Goal: Task Accomplishment & Management: Manage account settings

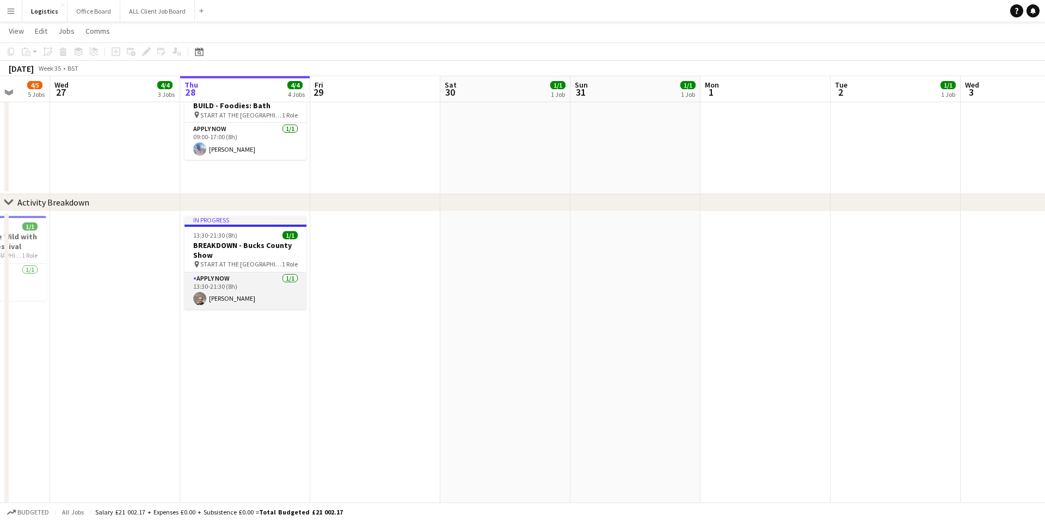
scroll to position [0, 342]
click at [229, 281] on app-card-role "APPLY NOW [DATE] 13:30-21:30 (8h) [PERSON_NAME]" at bounding box center [244, 291] width 122 height 37
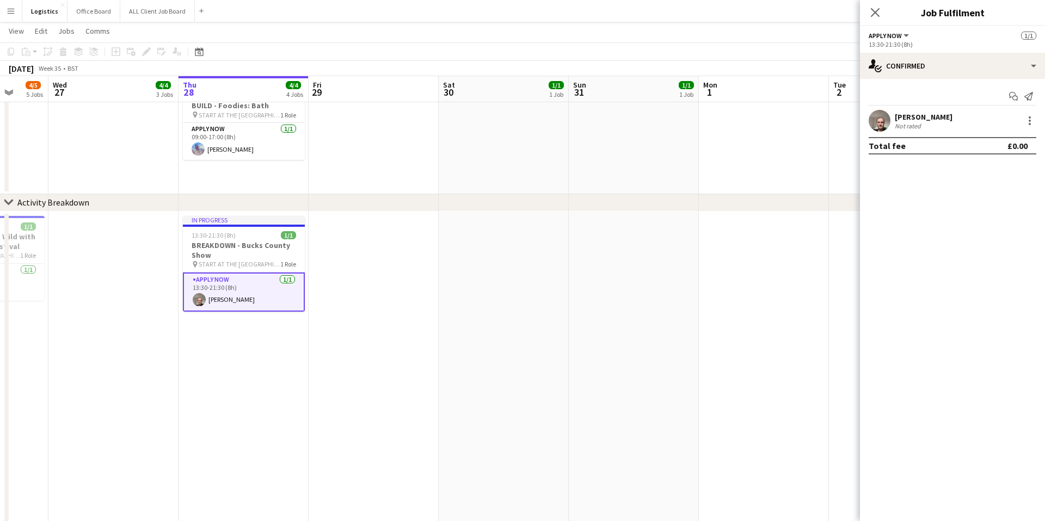
click at [229, 281] on app-card-role "APPLY NOW [DATE] 13:30-21:30 (8h) [PERSON_NAME]" at bounding box center [244, 292] width 122 height 39
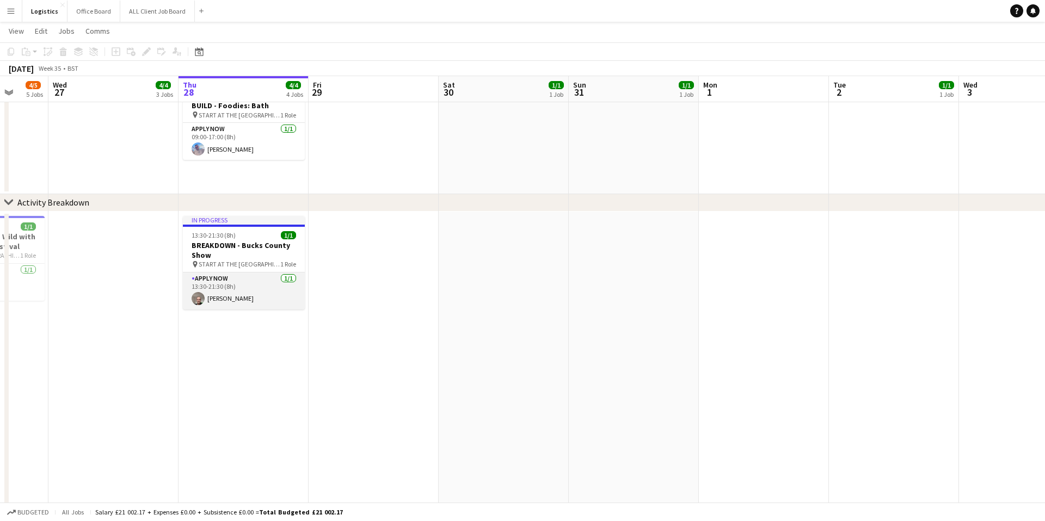
click at [229, 281] on app-card-role "APPLY NOW [DATE] 13:30-21:30 (8h) [PERSON_NAME]" at bounding box center [244, 291] width 122 height 37
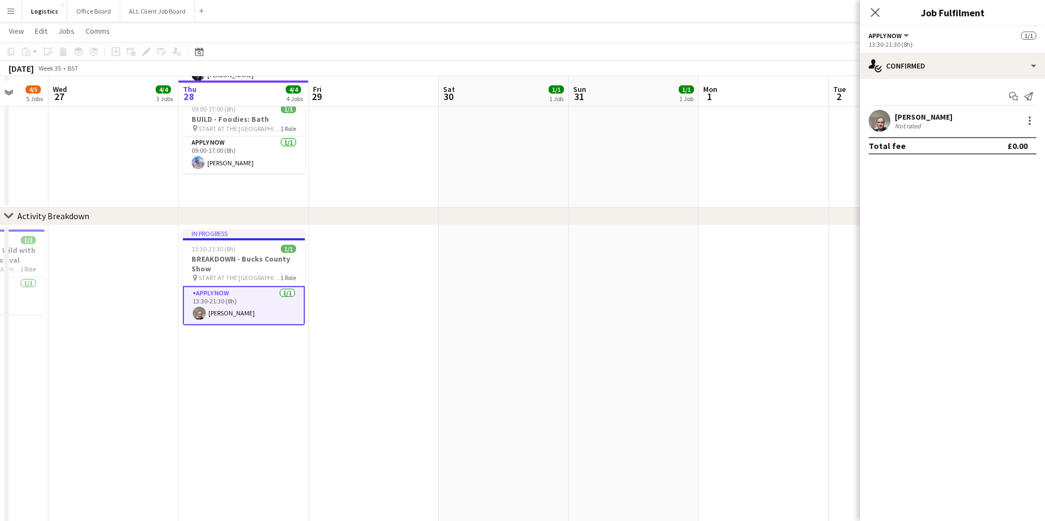
click at [915, 116] on div "[PERSON_NAME]" at bounding box center [924, 117] width 58 height 10
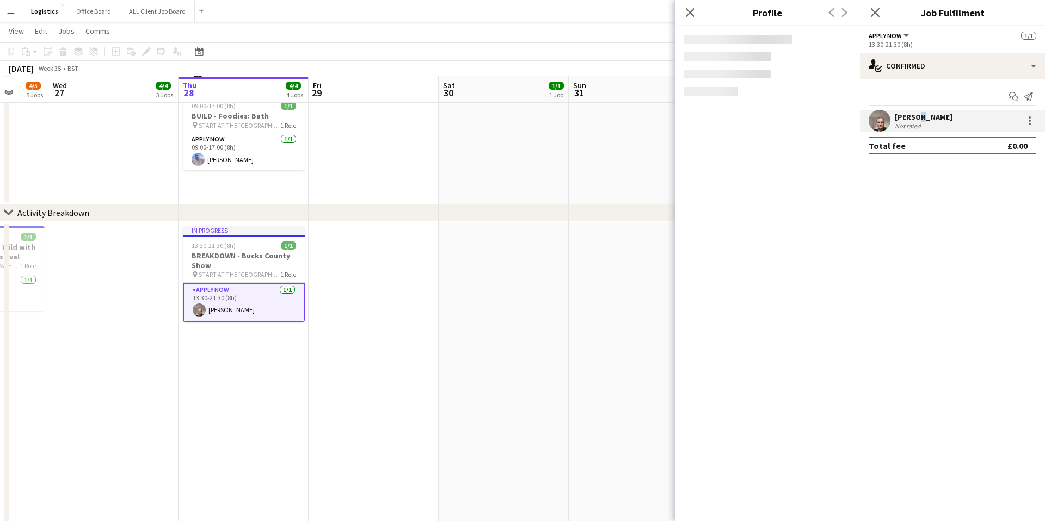
click at [915, 116] on div "[PERSON_NAME]" at bounding box center [924, 117] width 58 height 10
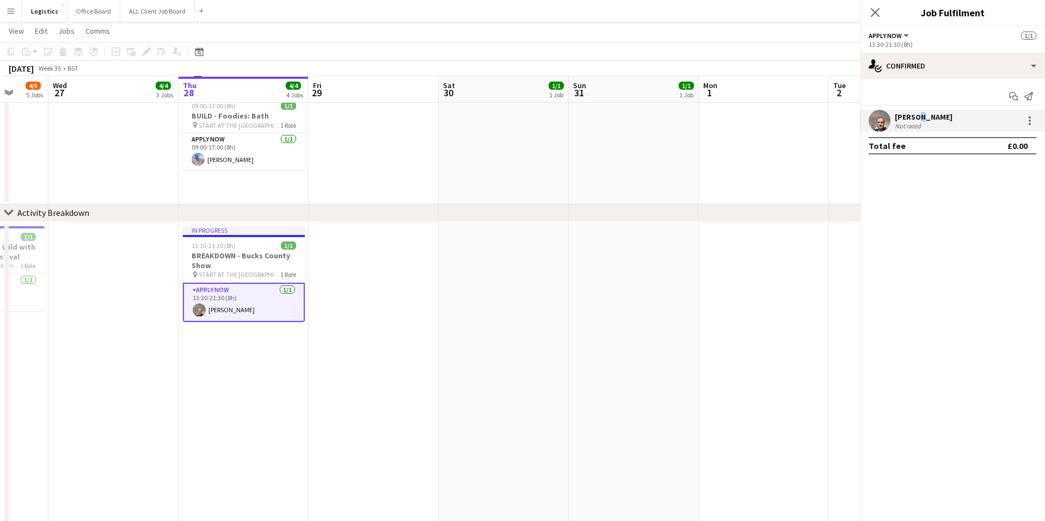
scroll to position [285, 0]
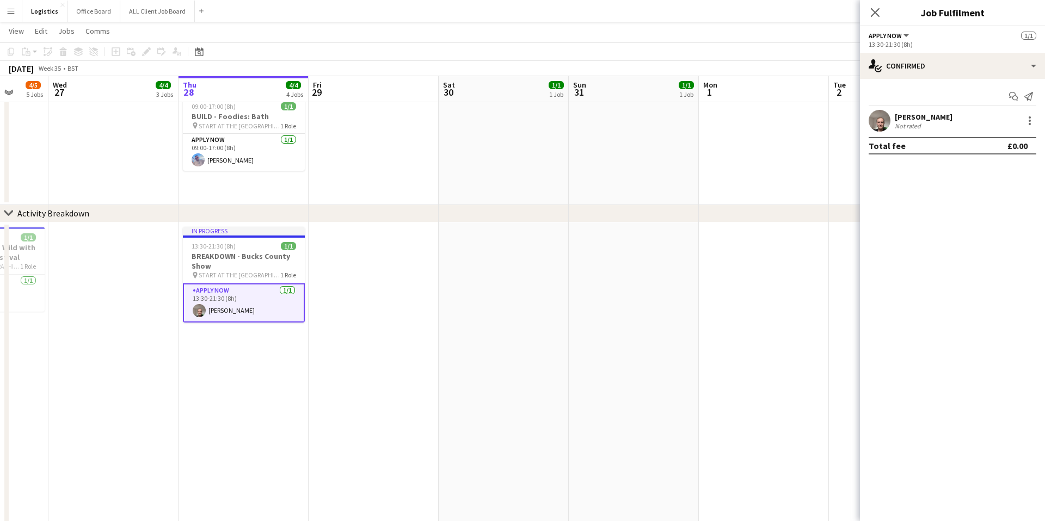
click at [906, 122] on div "Not rated" at bounding box center [909, 126] width 28 height 8
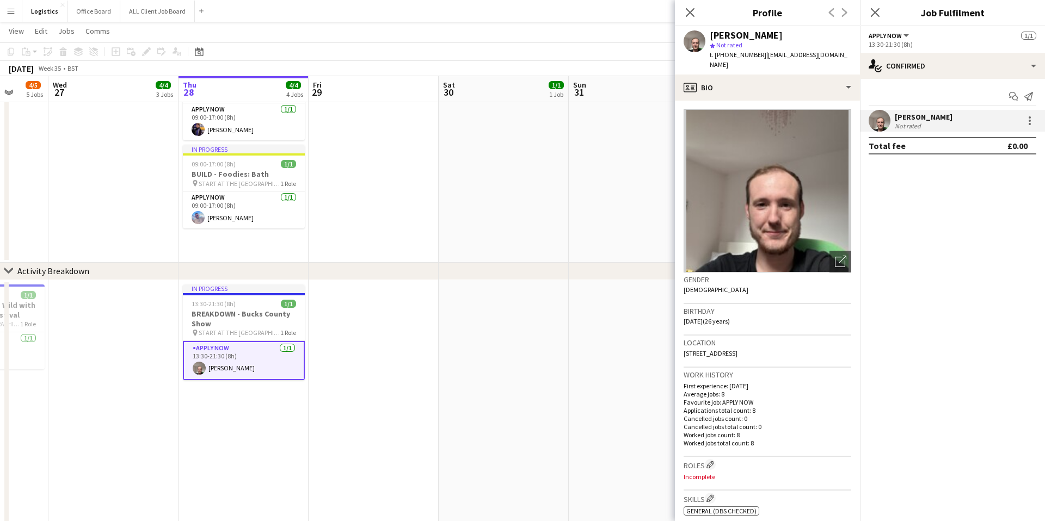
scroll to position [0, 337]
click at [215, 354] on app-card-role "APPLY NOW [DATE] 13:30-21:30 (8h) [PERSON_NAME]" at bounding box center [248, 360] width 122 height 39
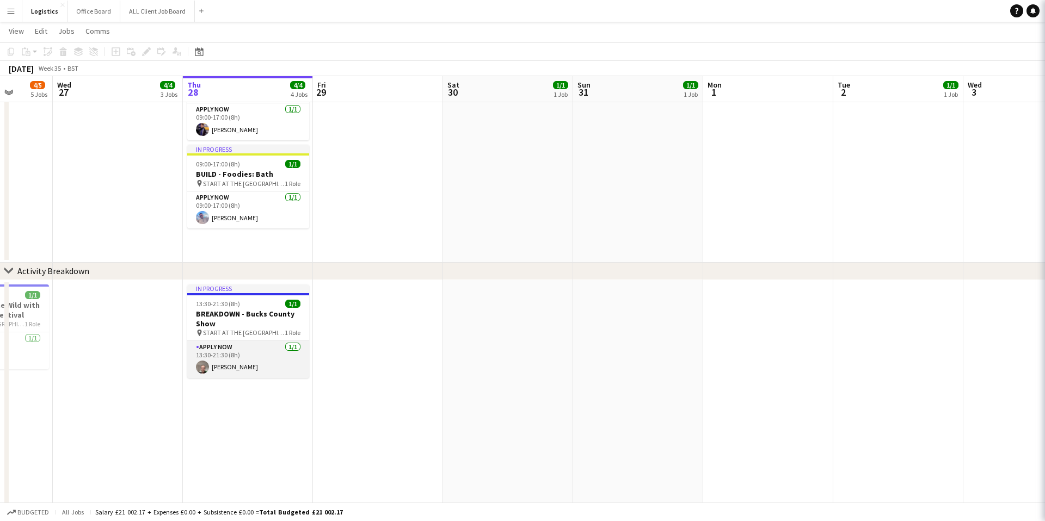
click at [215, 354] on app-card-role "APPLY NOW [DATE] 13:30-21:30 (8h) [PERSON_NAME]" at bounding box center [248, 359] width 122 height 37
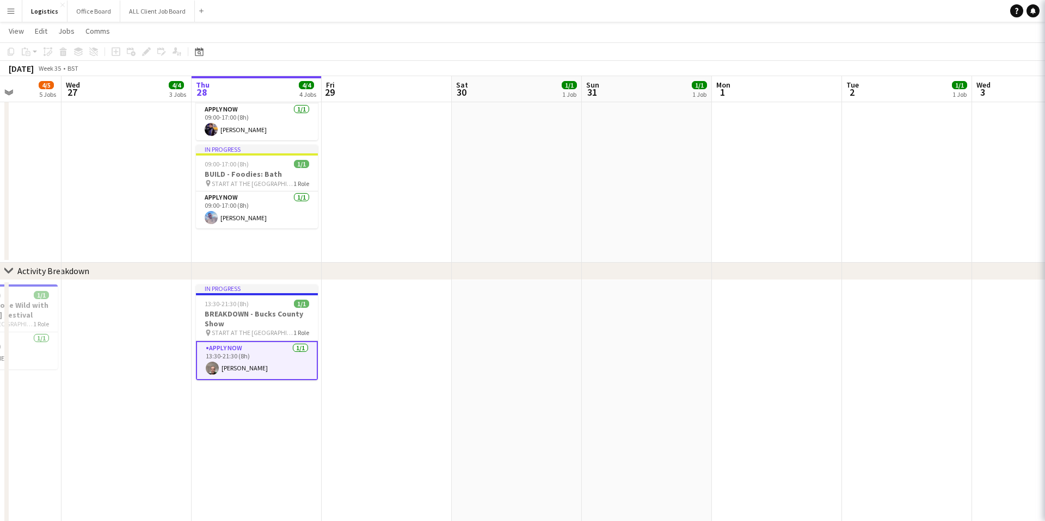
scroll to position [0, 330]
click at [215, 354] on app-card-role "APPLY NOW [DATE] 13:30-21:30 (8h) [PERSON_NAME]" at bounding box center [255, 360] width 122 height 39
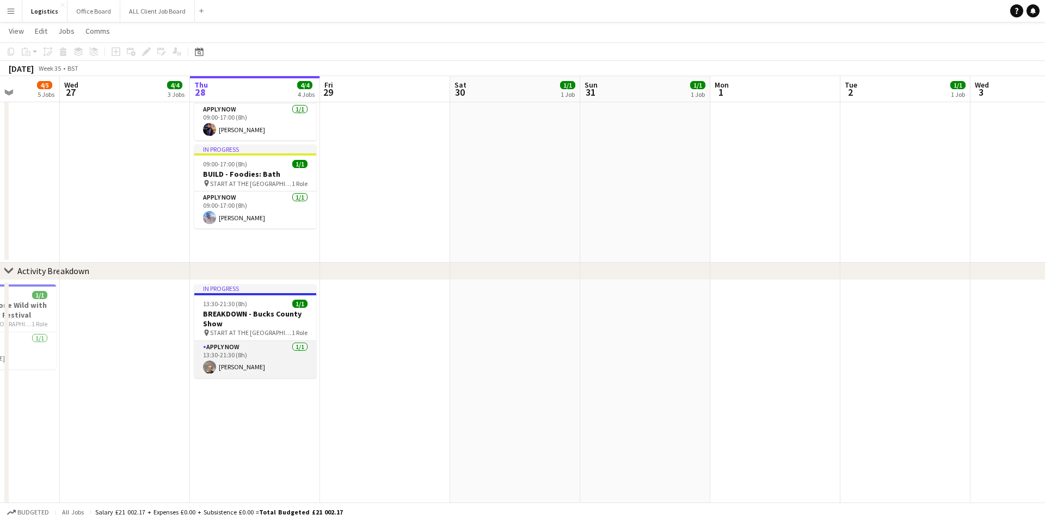
click at [215, 354] on app-card-role "APPLY NOW [DATE] 13:30-21:30 (8h) [PERSON_NAME]" at bounding box center [255, 359] width 122 height 37
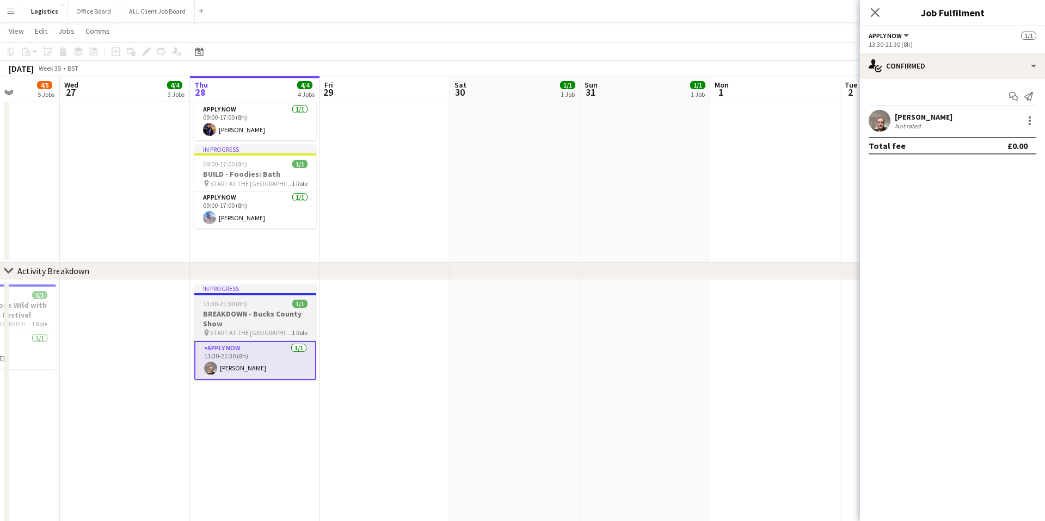
click at [236, 313] on h3 "BREAKDOWN - Bucks County Show" at bounding box center [255, 319] width 122 height 20
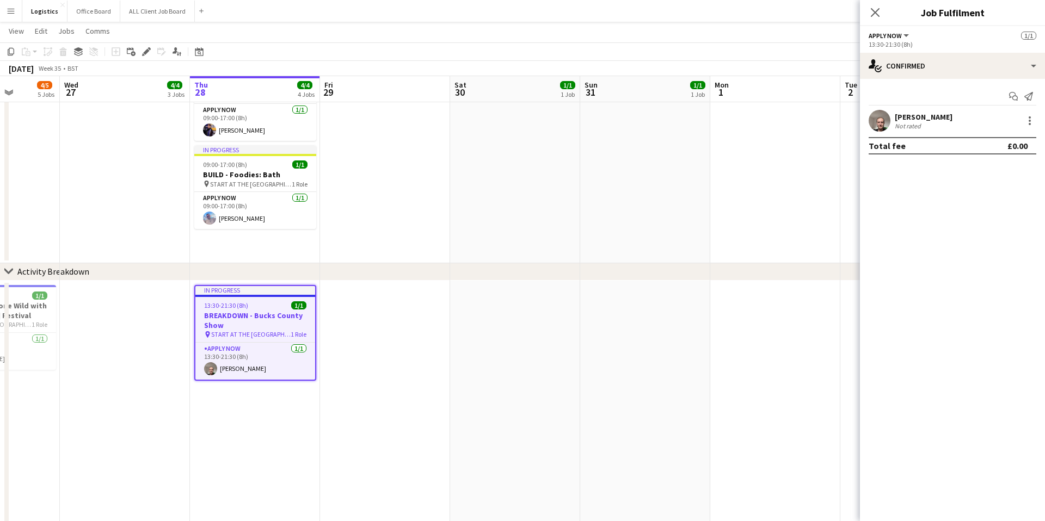
scroll to position [230, 0]
click at [236, 313] on h3 "BREAKDOWN - Bucks County Show" at bounding box center [255, 321] width 120 height 20
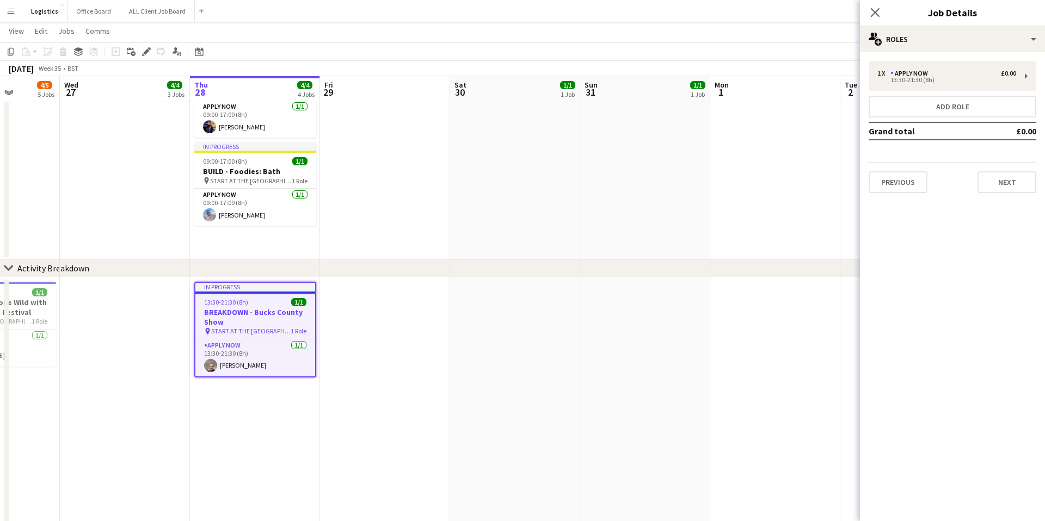
scroll to position [0, 332]
click at [236, 314] on h3 "BREAKDOWN - Bucks County Show" at bounding box center [254, 318] width 120 height 20
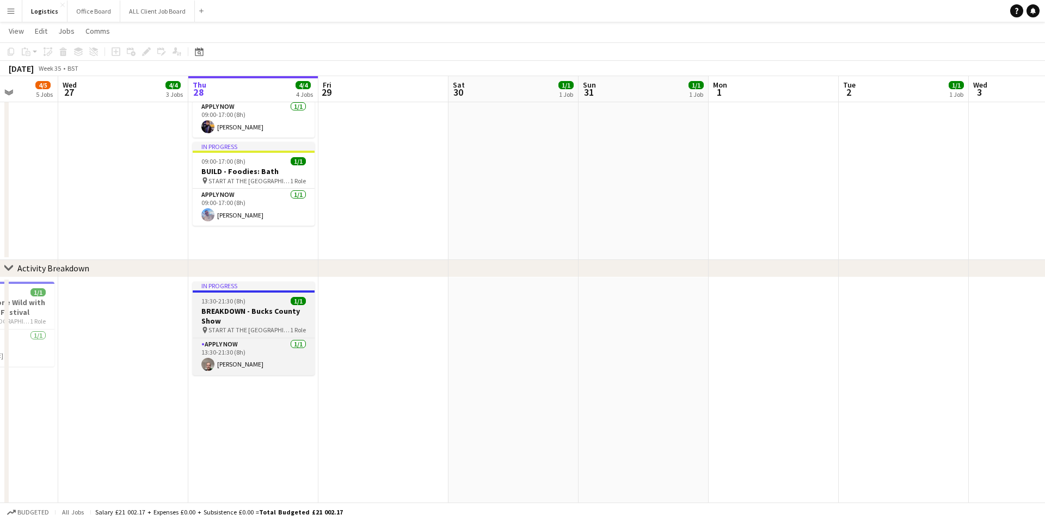
click at [264, 313] on h3 "BREAKDOWN - Bucks County Show" at bounding box center [254, 316] width 122 height 20
